Goal: Check status

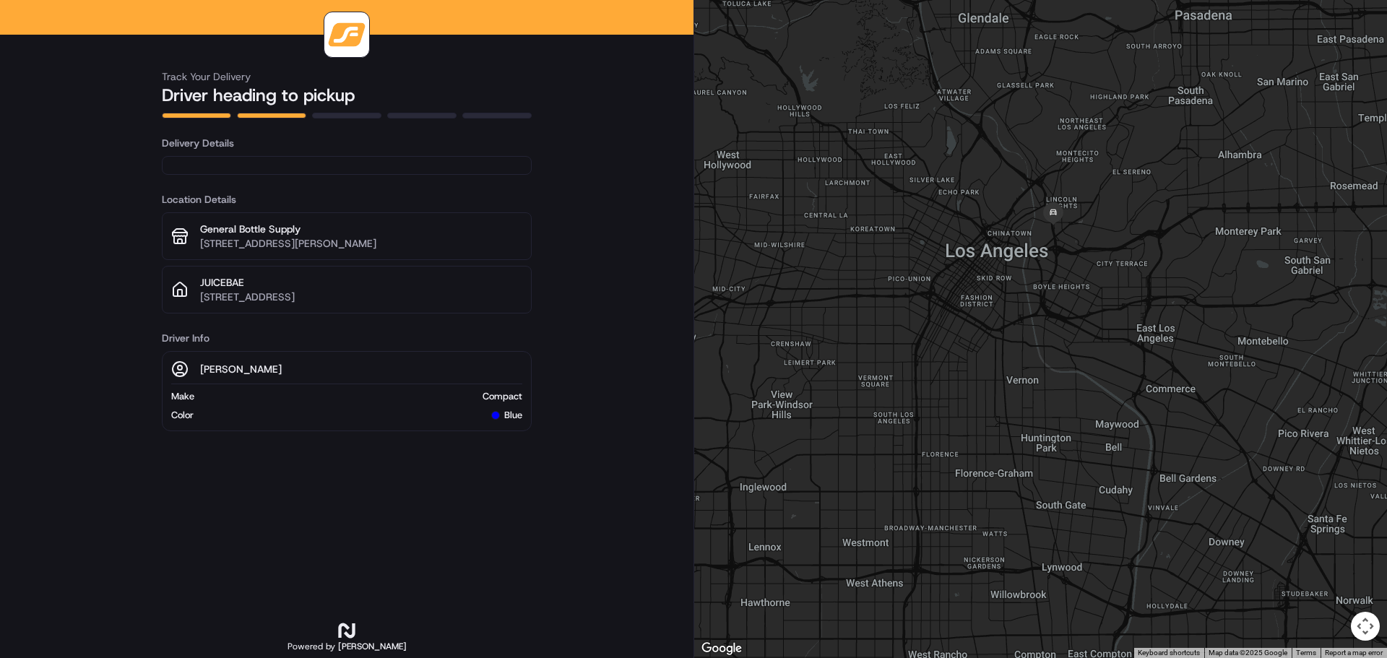
drag, startPoint x: 1043, startPoint y: 128, endPoint x: 952, endPoint y: 333, distance: 224.5
click at [952, 333] on div at bounding box center [1040, 329] width 693 height 658
